Goal: Task Accomplishment & Management: Use online tool/utility

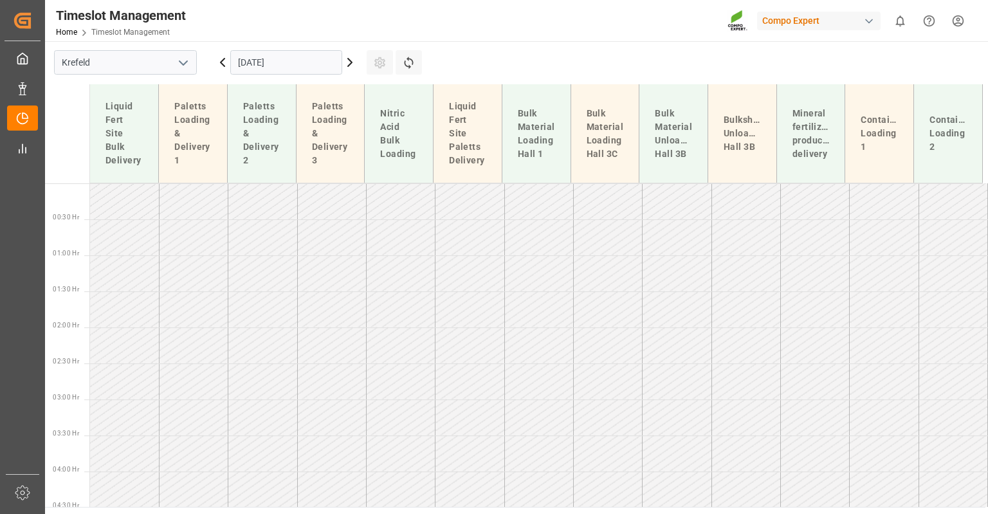
scroll to position [376, 0]
